Goal: Information Seeking & Learning: Learn about a topic

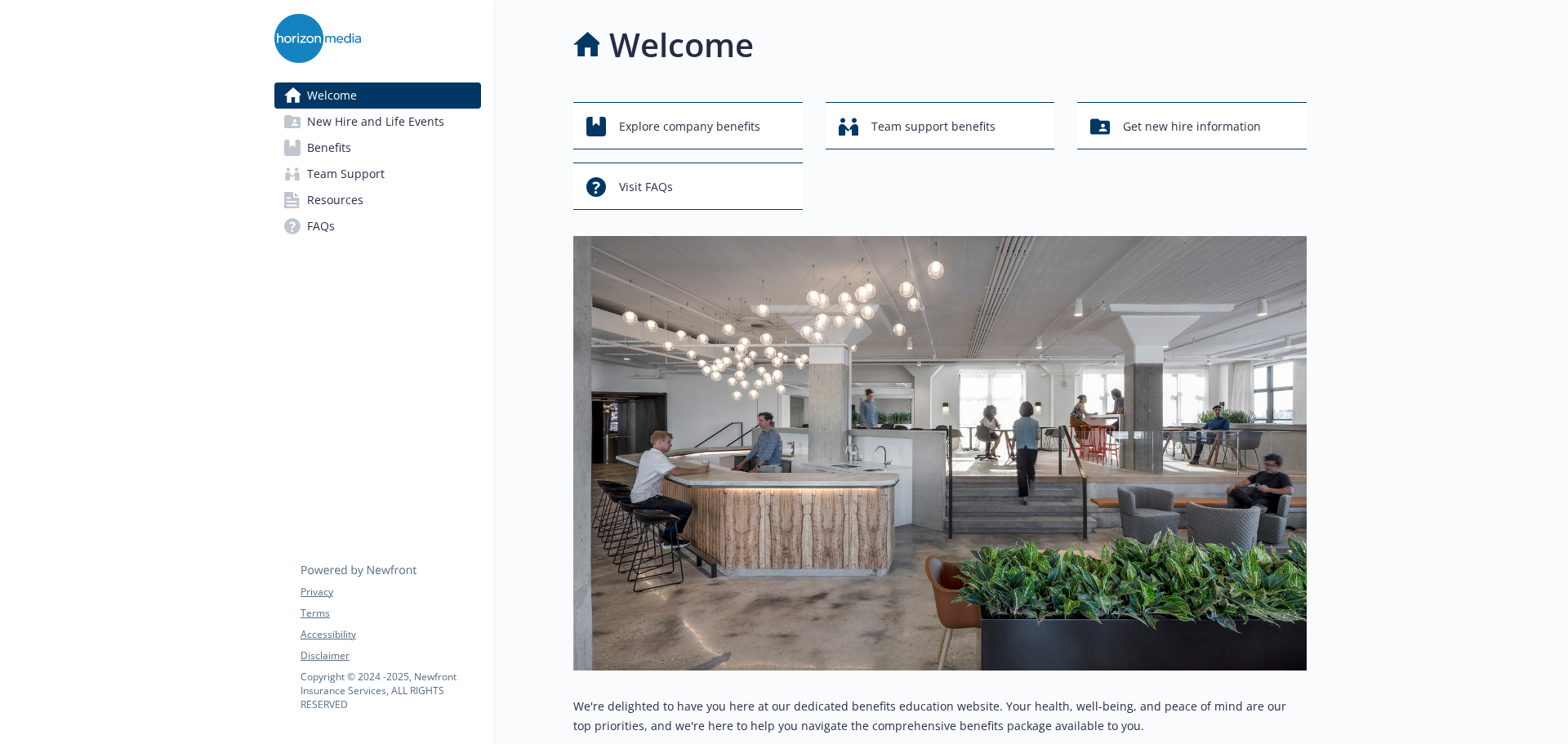
click at [347, 150] on span "Benefits" at bounding box center [329, 147] width 44 height 26
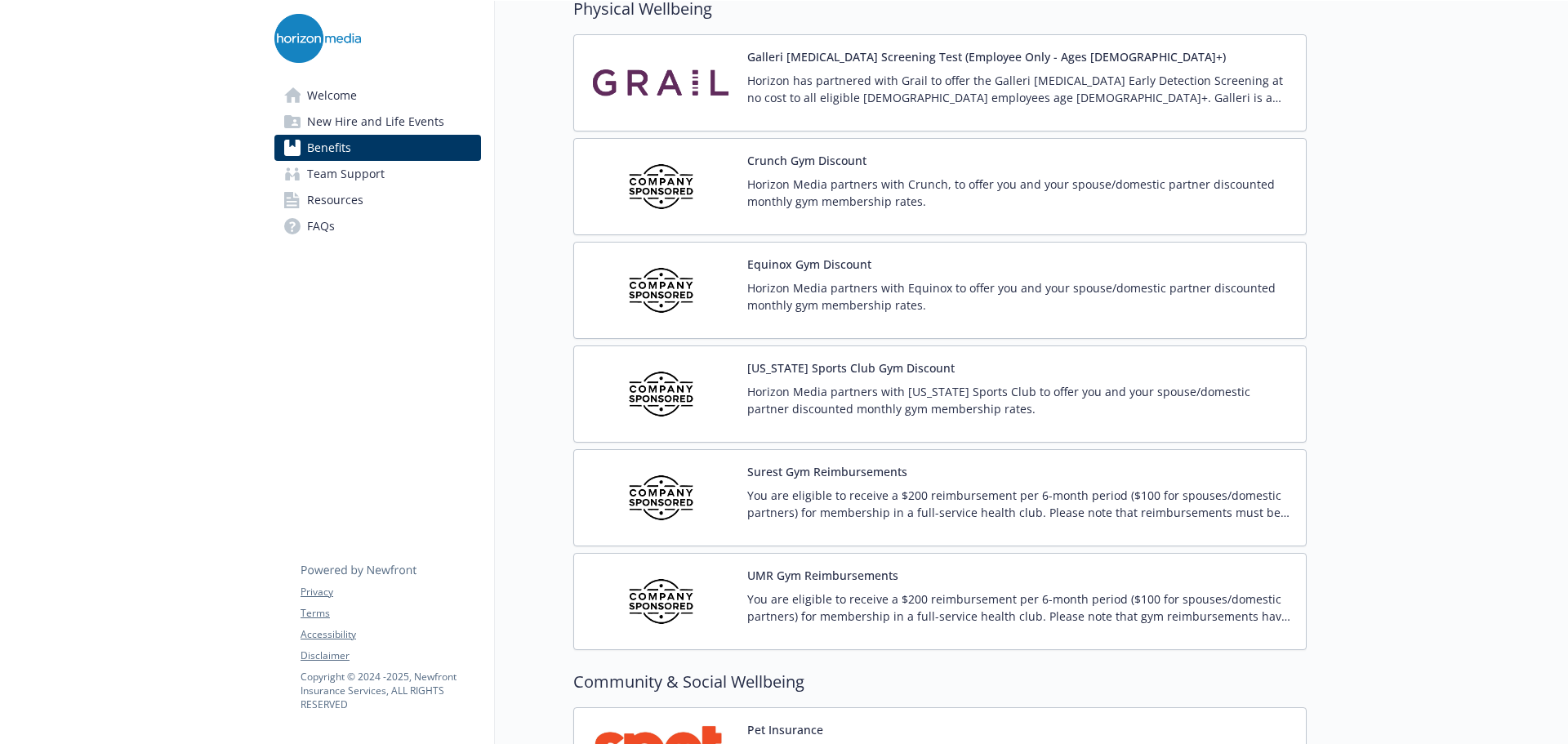
scroll to position [3592, 0]
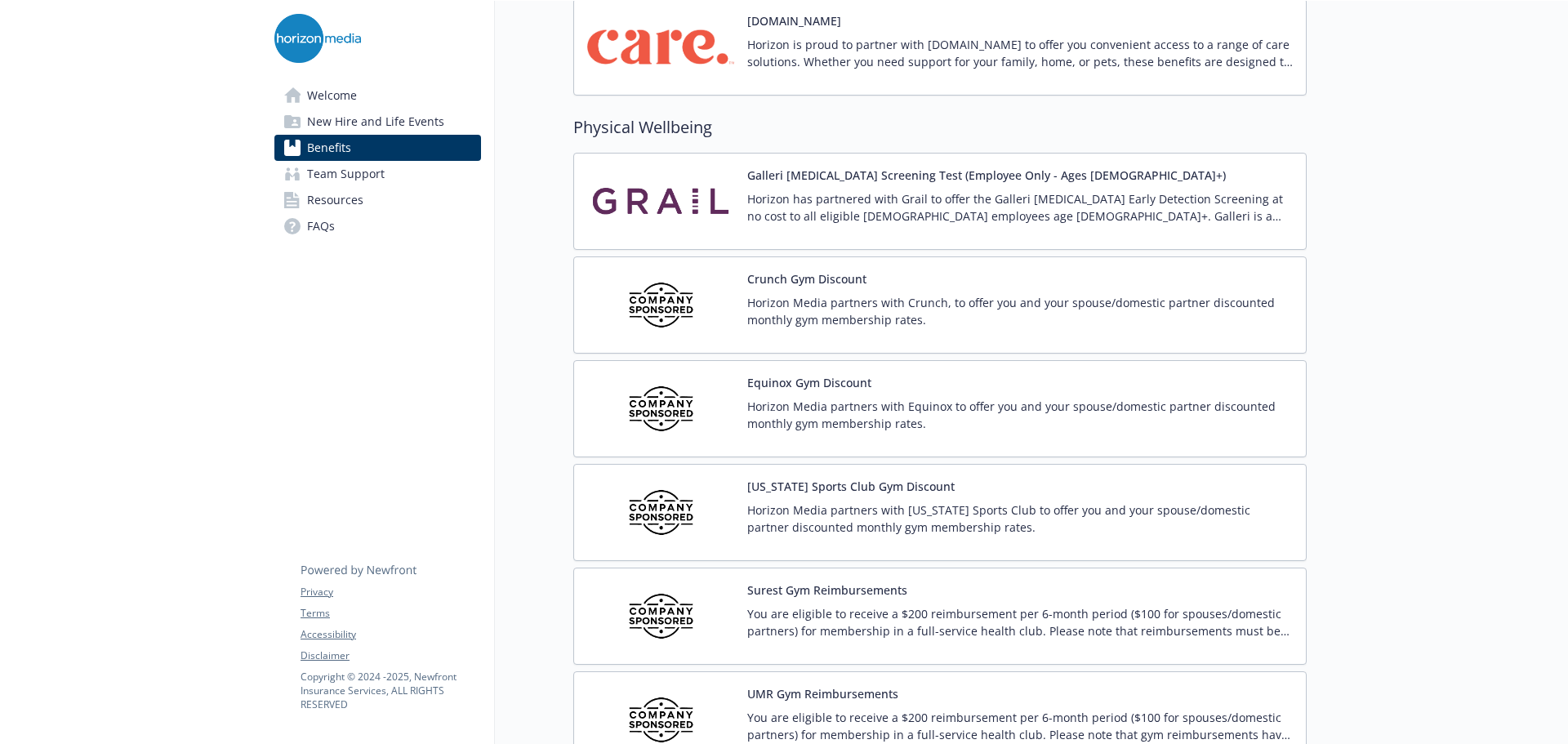
click at [983, 318] on p "Horizon Media partners with Crunch, to offer you and your spouse/domestic partn…" at bounding box center [1020, 311] width 546 height 34
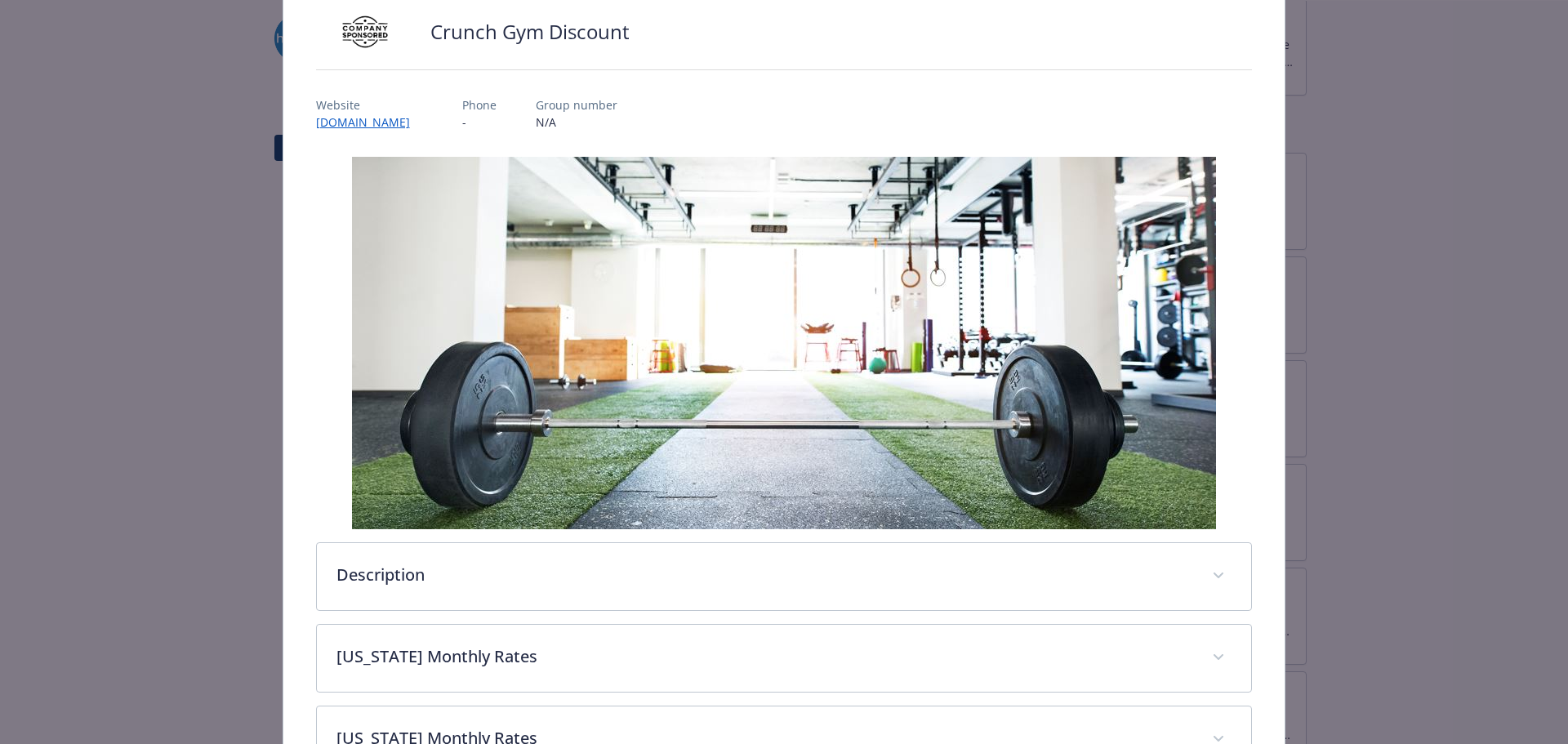
scroll to position [404, 0]
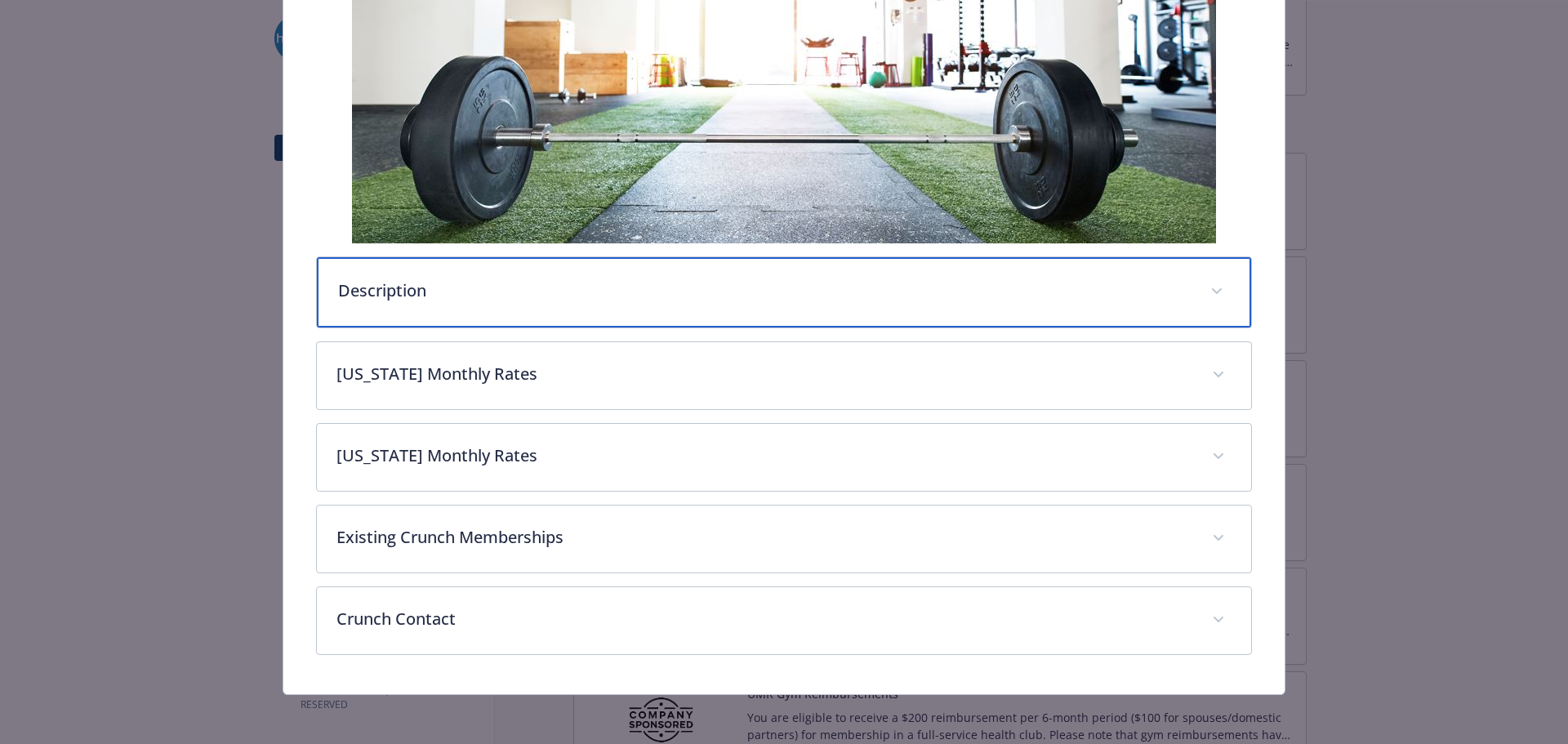
click at [672, 292] on p "Description" at bounding box center [764, 291] width 853 height 25
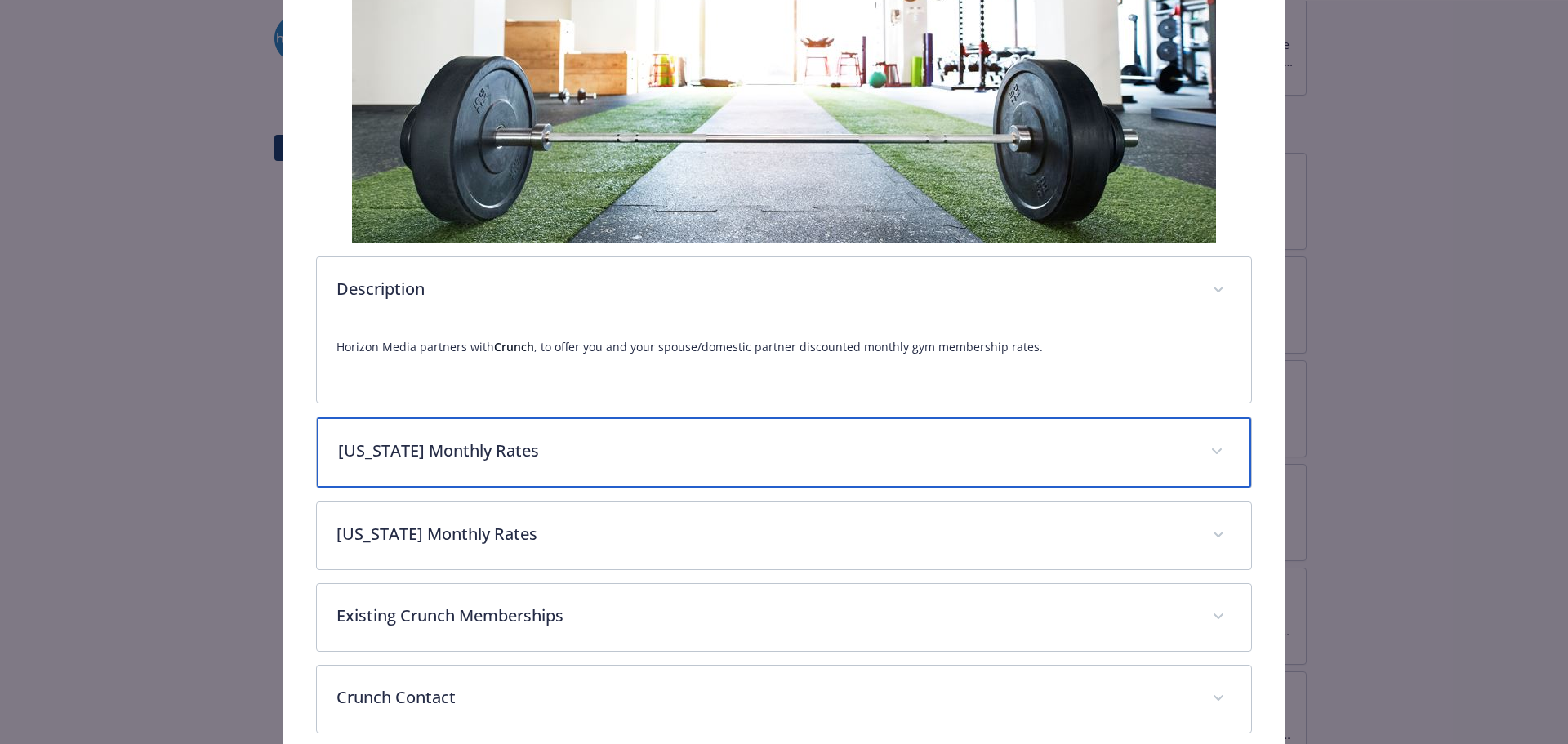
click at [531, 446] on p "[US_STATE] Monthly Rates" at bounding box center [764, 451] width 853 height 25
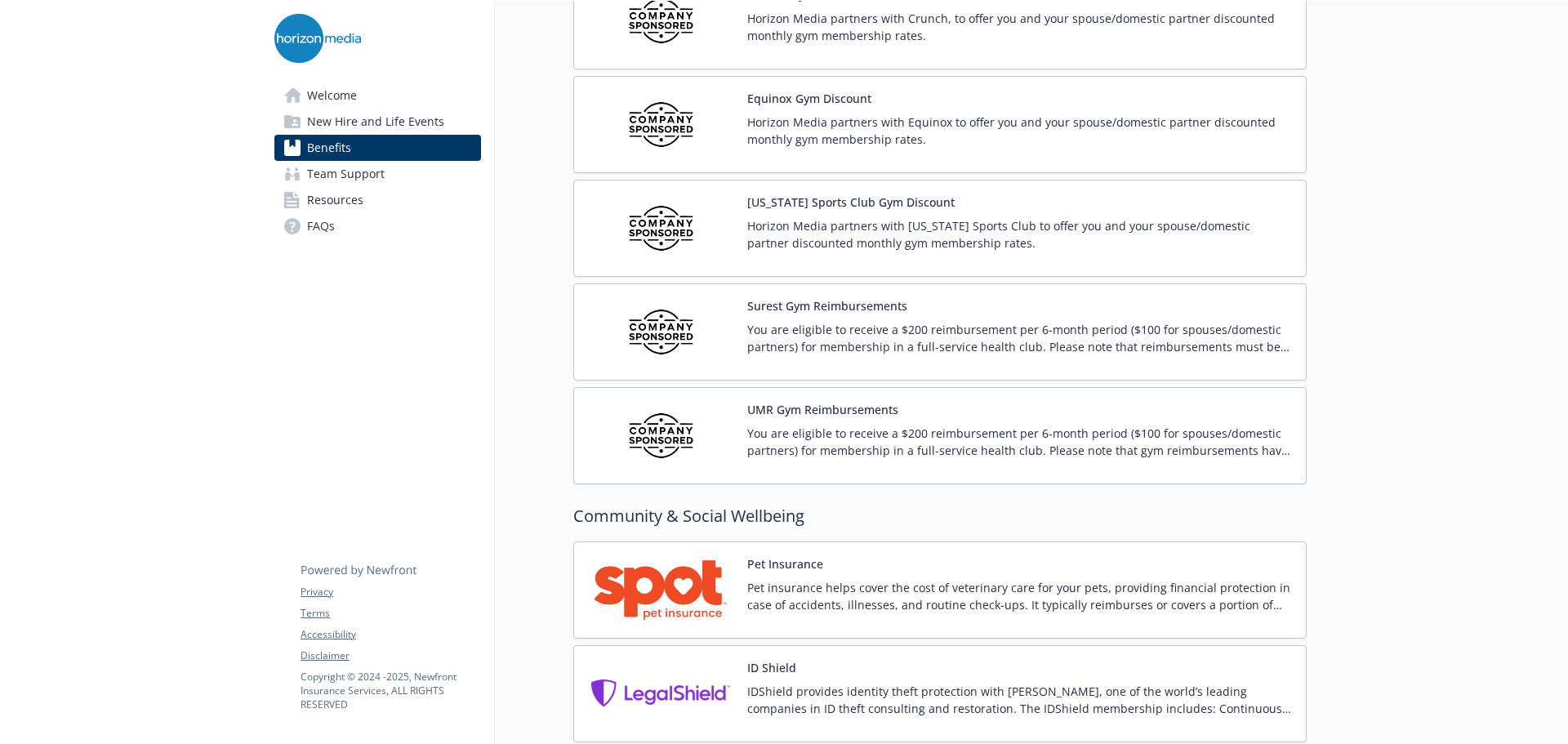
scroll to position [3919, 0]
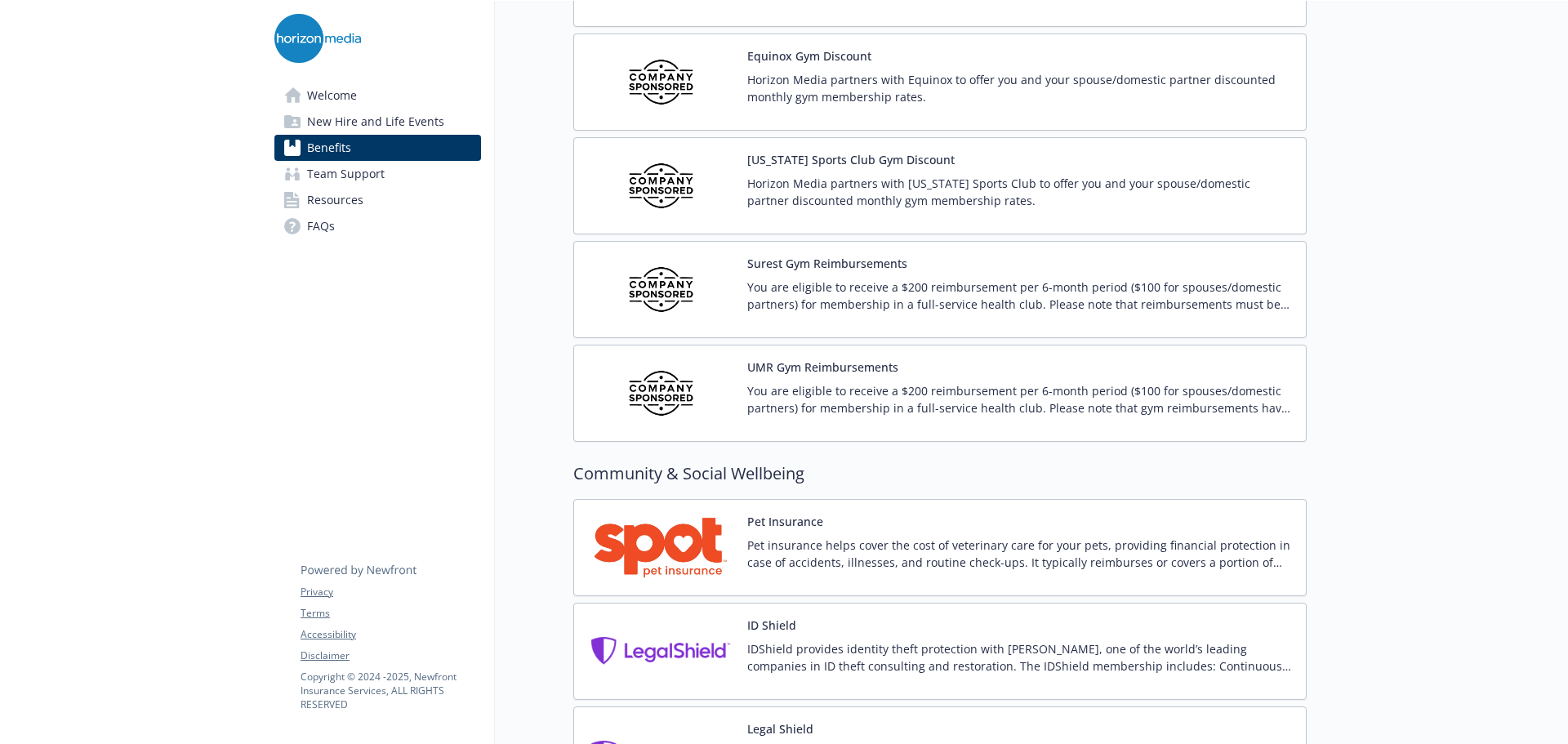
click at [830, 405] on p "You are eligible to receive a $200 reimbursement per 6-month period ($100 for s…" at bounding box center [1020, 400] width 546 height 34
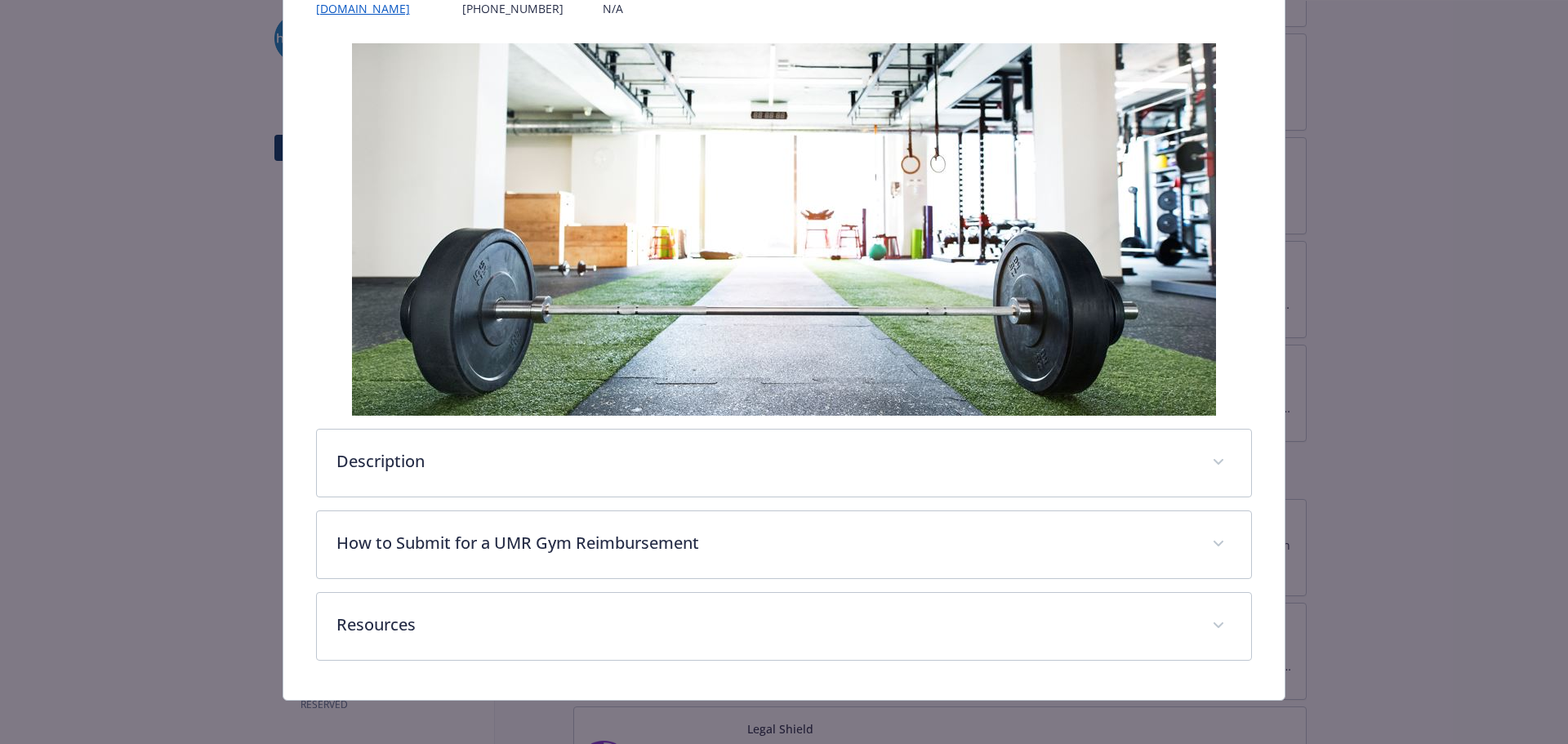
scroll to position [256, 0]
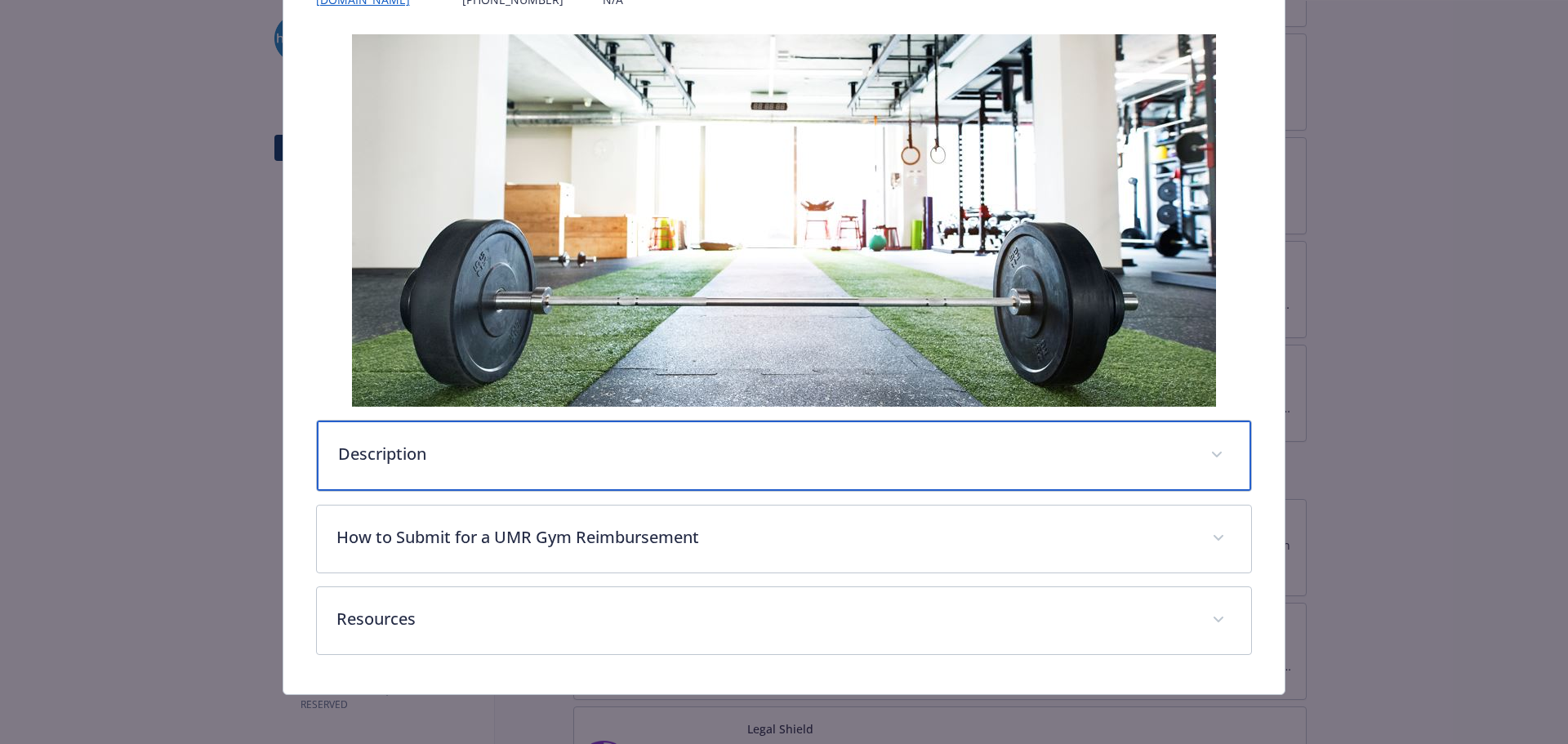
click at [877, 438] on div "Description" at bounding box center [784, 456] width 935 height 71
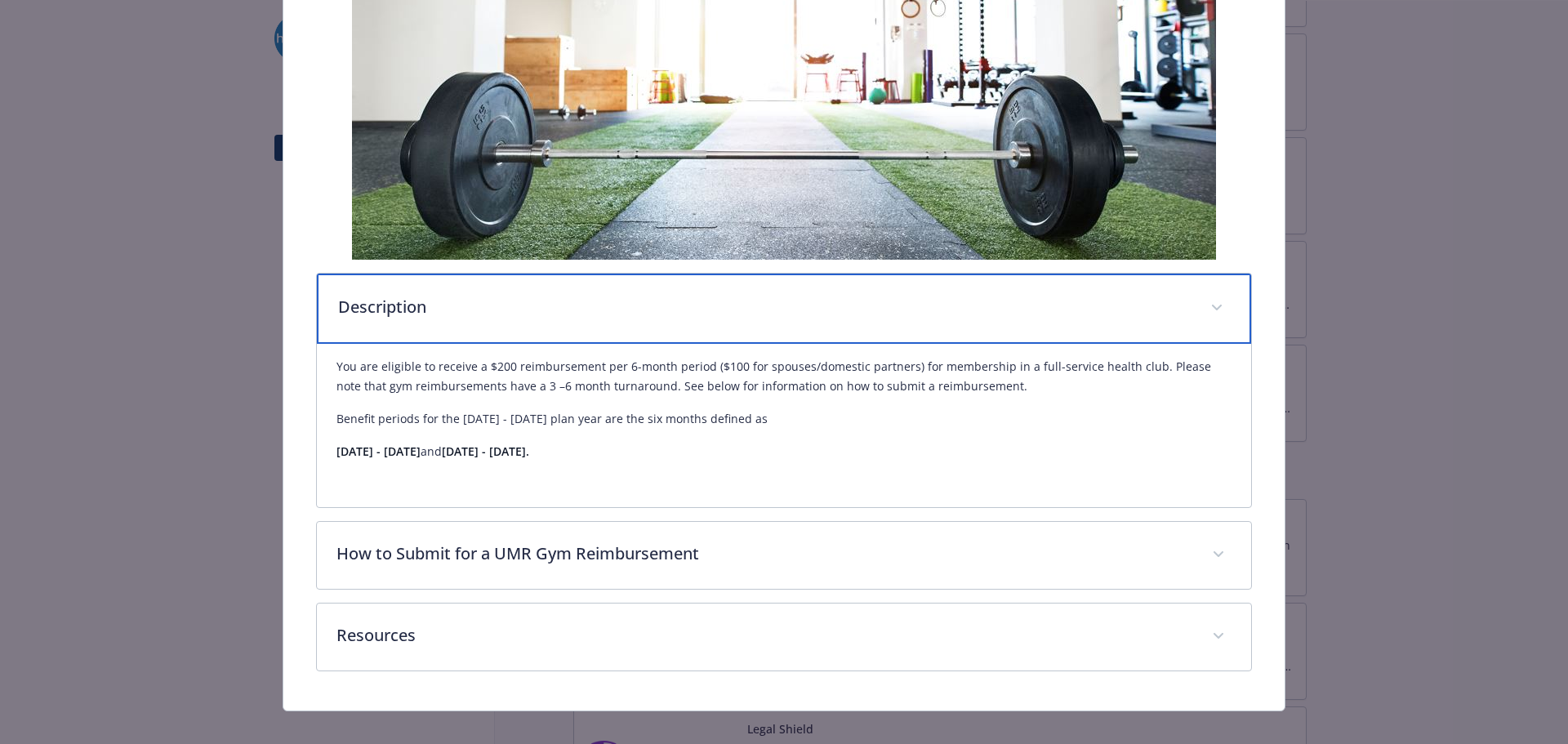
scroll to position [423, 0]
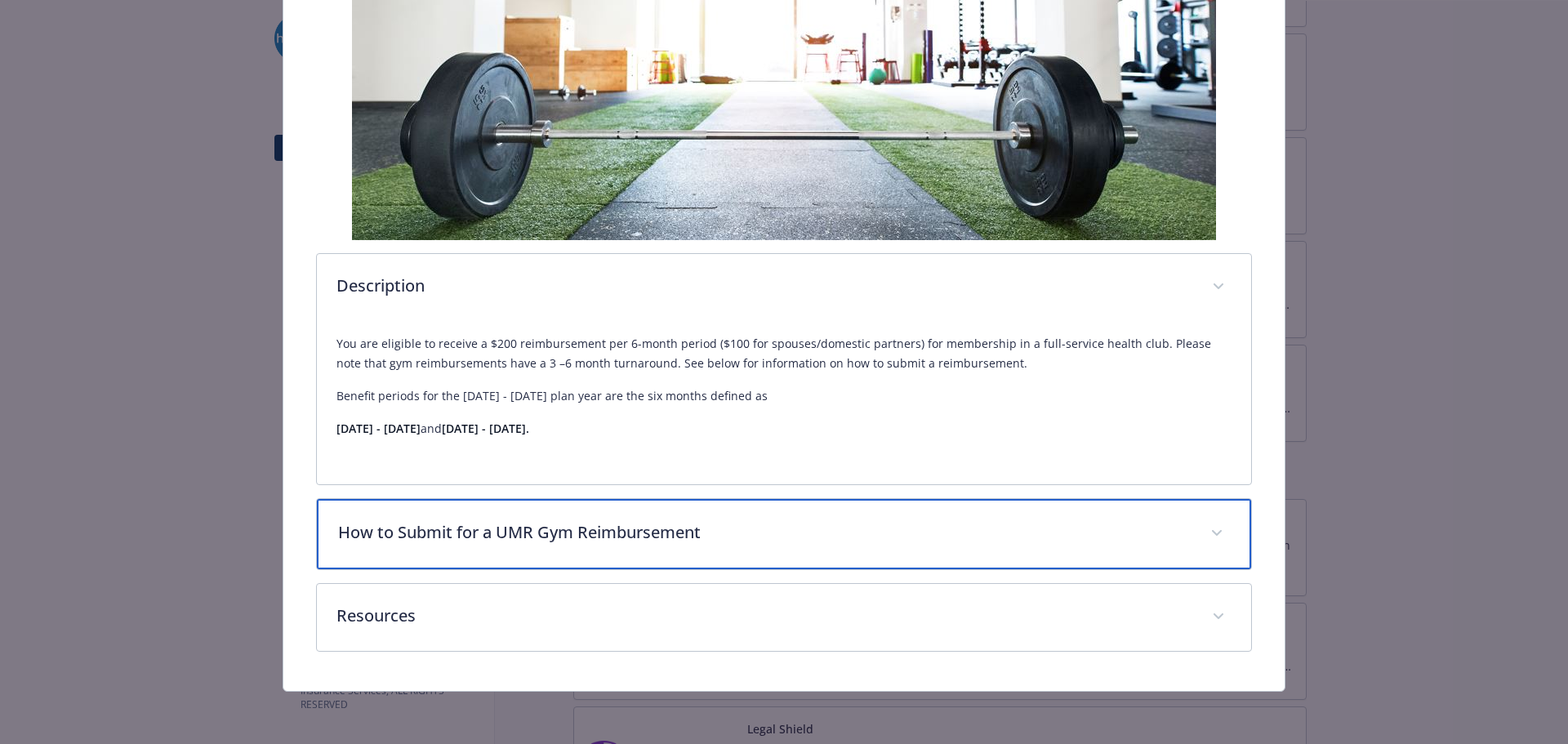
click at [714, 449] on div "How to Submit for a UMR Gym Reimbursement" at bounding box center [784, 534] width 935 height 71
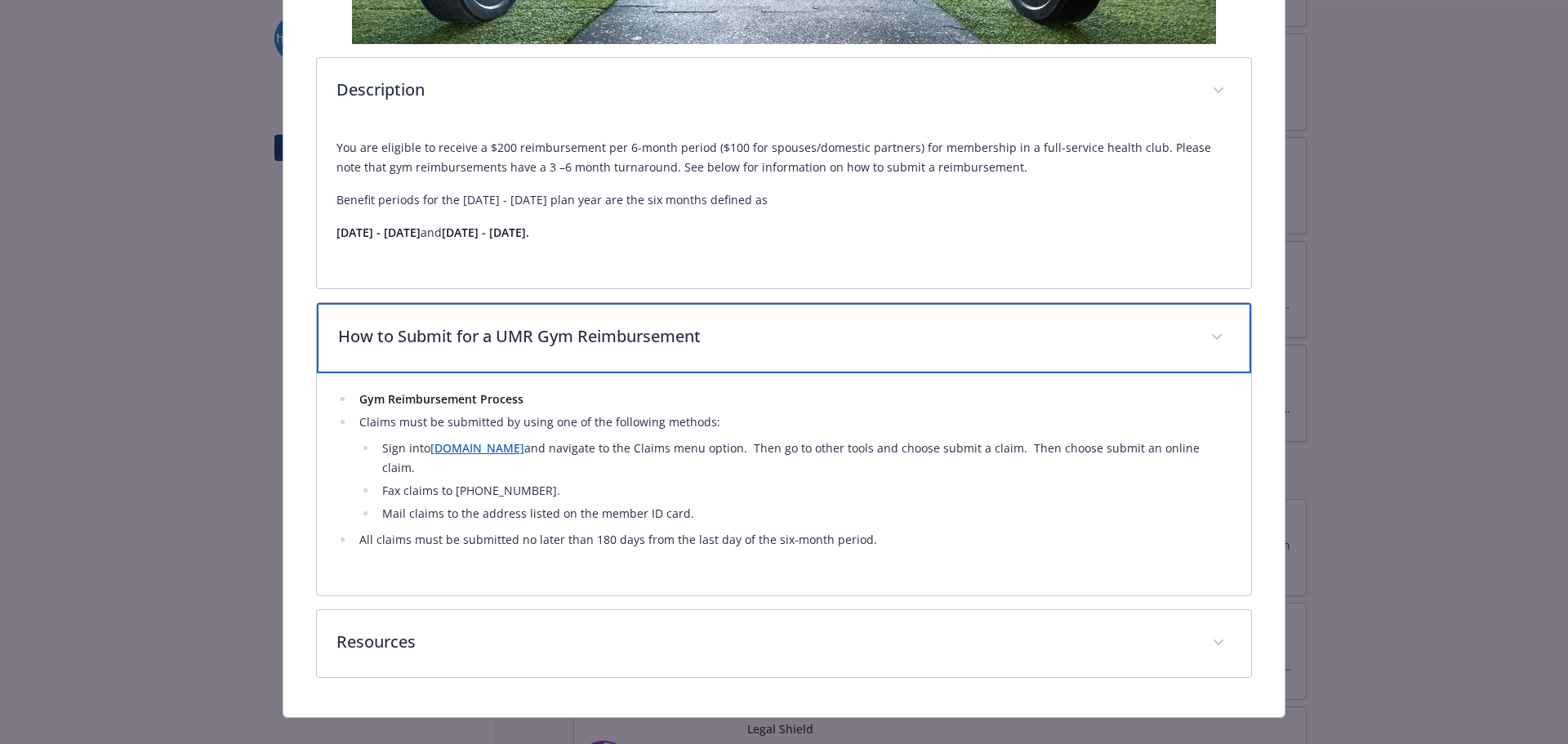
scroll to position [625, 0]
